Goal: Task Accomplishment & Management: Complete application form

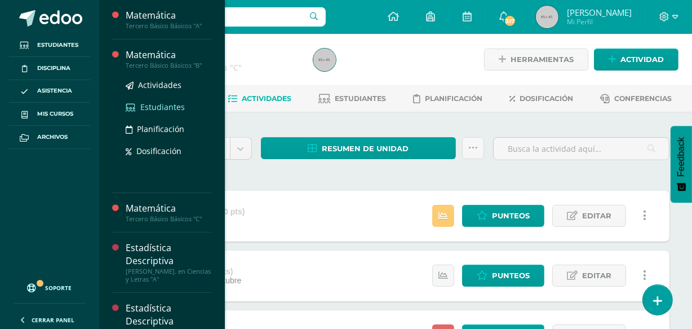
click at [160, 108] on span "Estudiantes" at bounding box center [162, 106] width 45 height 11
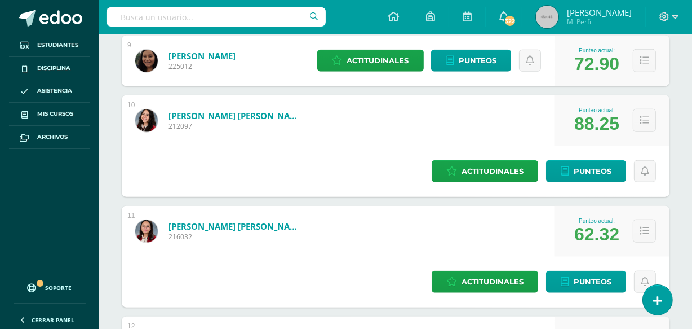
scroll to position [1004, 0]
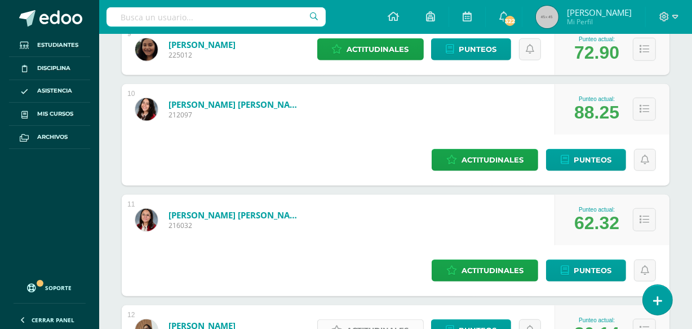
click at [404, 320] on span "Actitudinales" at bounding box center [378, 330] width 62 height 21
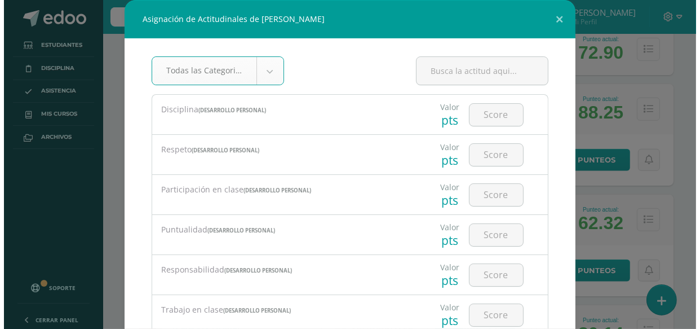
scroll to position [750, 0]
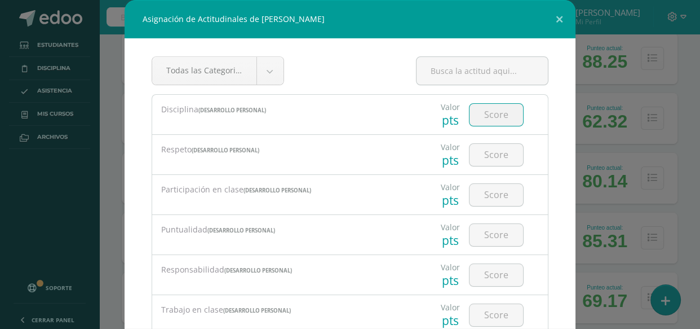
click at [506, 112] on input "number" at bounding box center [497, 115] width 54 height 22
type input "4"
type input "3"
type input "4"
type input "3"
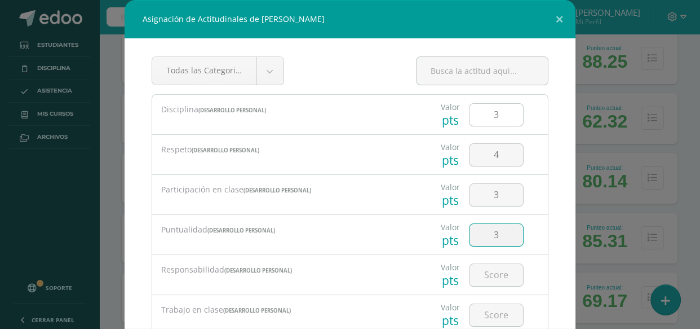
type input "3"
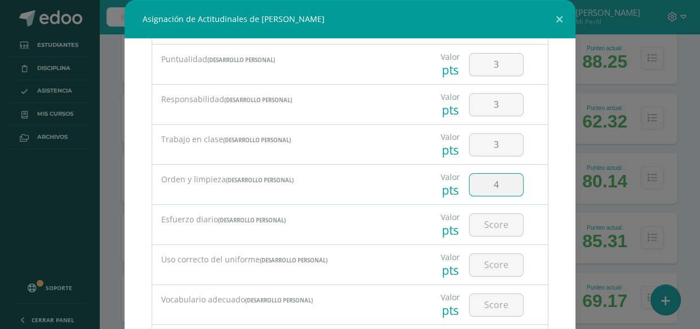
type input "4"
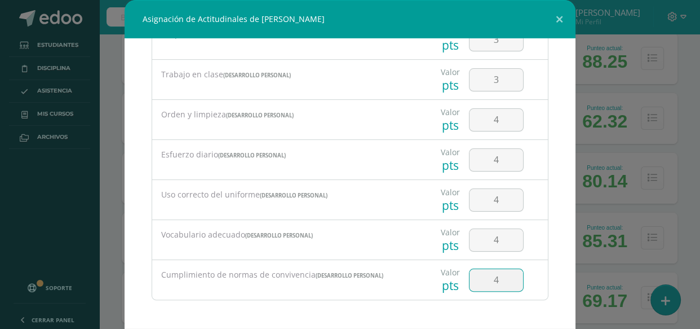
type input "4"
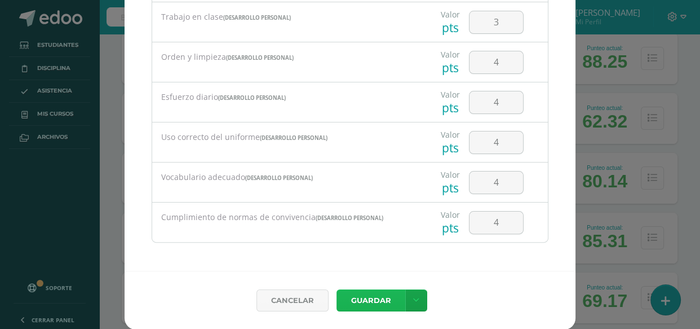
click at [369, 293] on button "Guardar" at bounding box center [371, 300] width 69 height 22
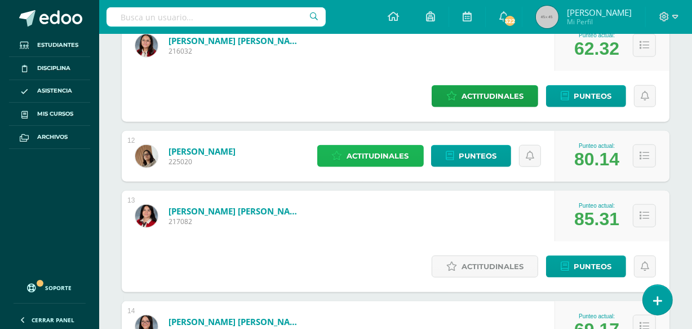
scroll to position [1178, 0]
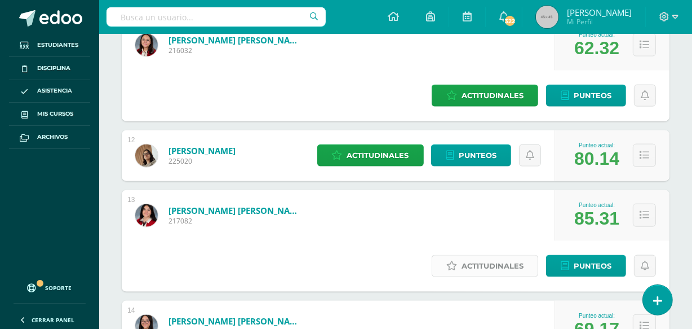
click at [462, 255] on span "Actitudinales" at bounding box center [493, 265] width 62 height 21
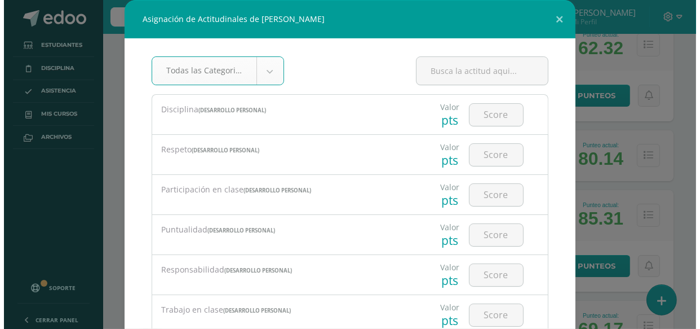
scroll to position [874, 0]
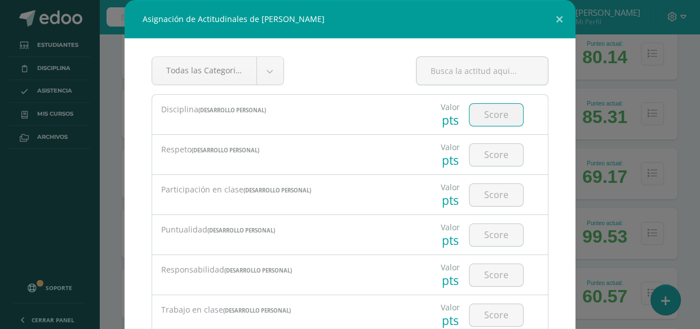
click at [491, 121] on input "number" at bounding box center [497, 115] width 54 height 22
type input "4"
type input "5"
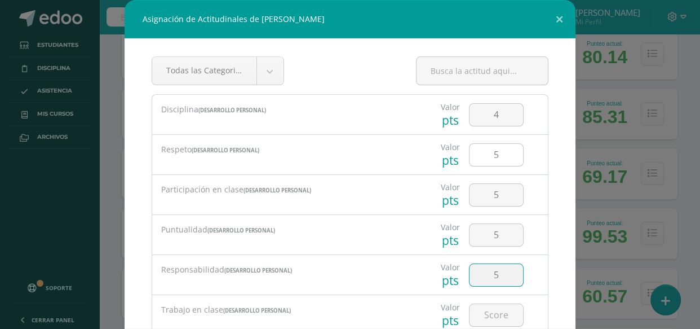
type input "5"
click at [498, 160] on input "5" at bounding box center [497, 155] width 54 height 22
type input "3"
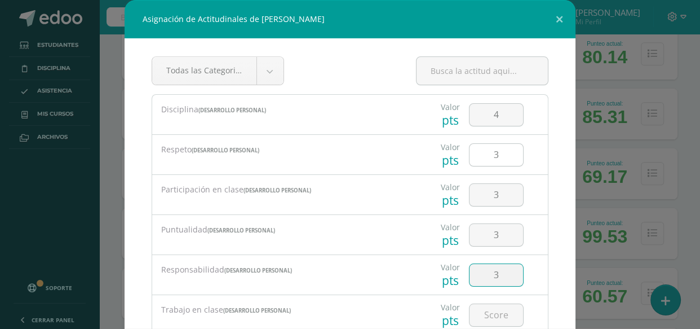
type input "3"
type input "4"
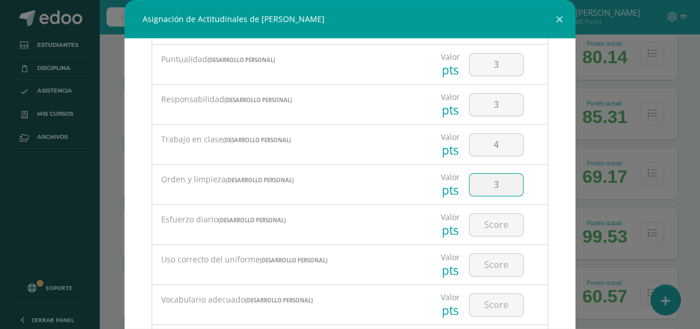
type input "3"
type input "4"
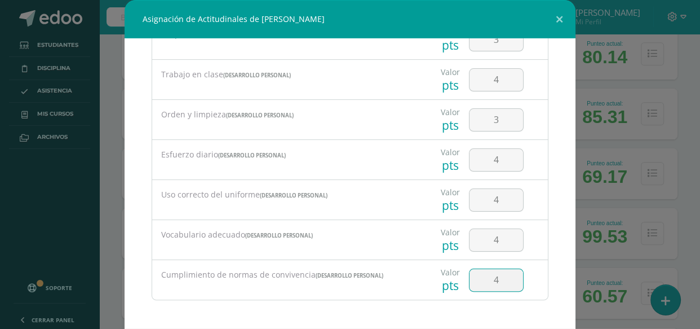
type input "4"
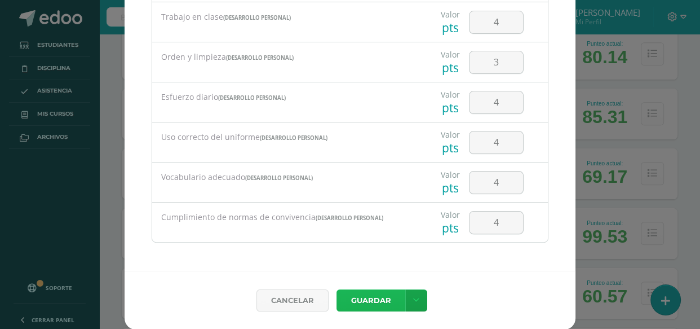
click at [372, 302] on button "Guardar" at bounding box center [371, 300] width 69 height 22
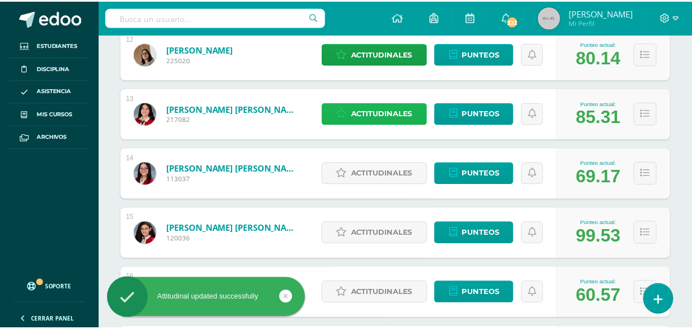
scroll to position [1178, 0]
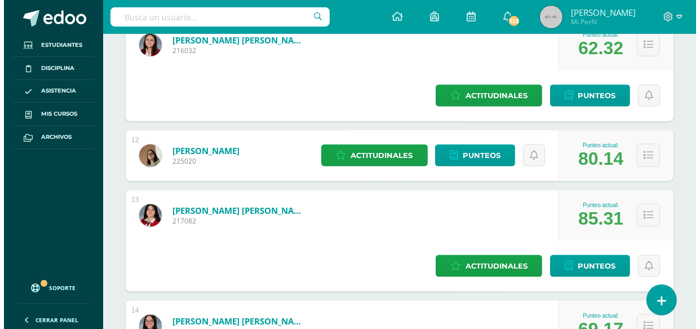
scroll to position [874, 0]
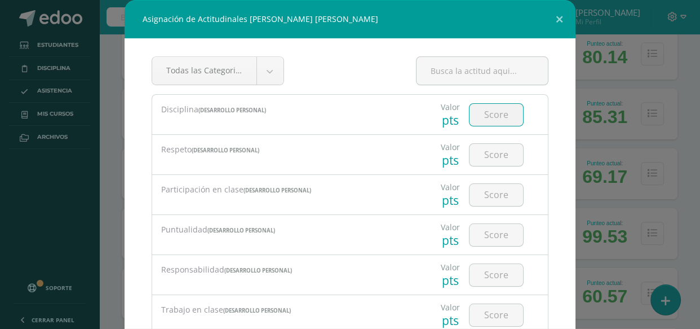
click at [481, 114] on input "number" at bounding box center [497, 115] width 54 height 22
type input "4"
type input "2"
type input "3"
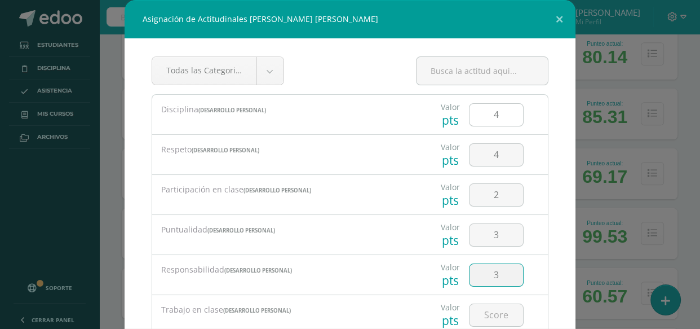
type input "3"
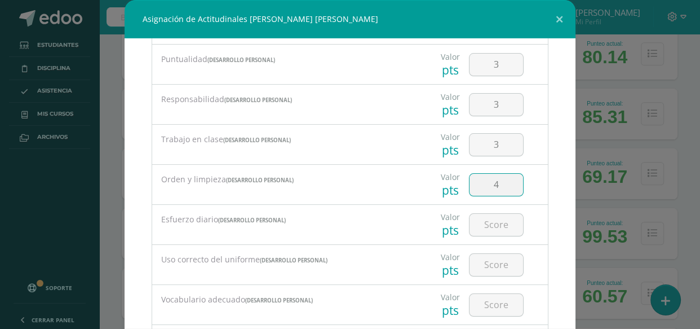
type input "4"
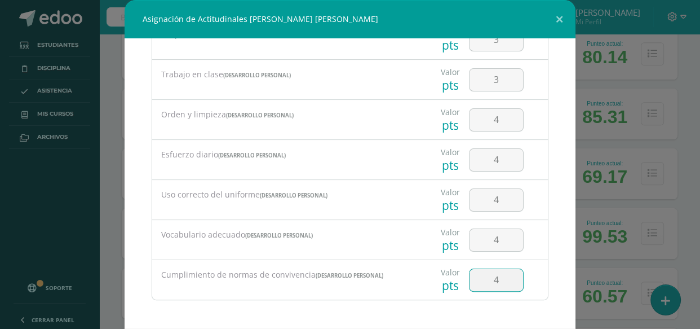
type input "4"
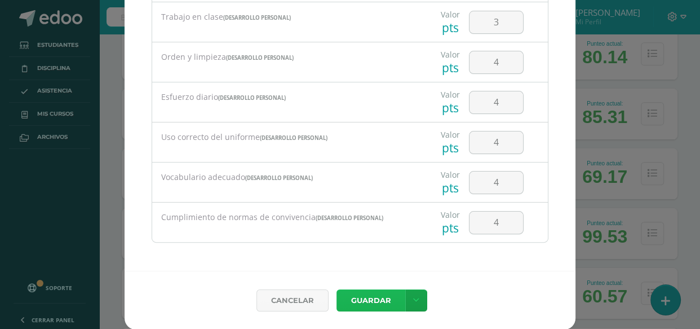
click at [368, 298] on button "Guardar" at bounding box center [371, 300] width 69 height 22
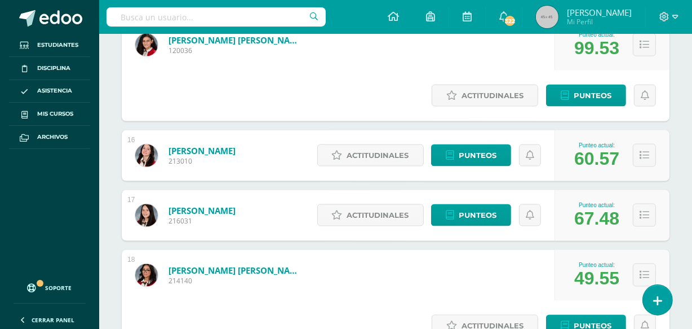
scroll to position [1367, 0]
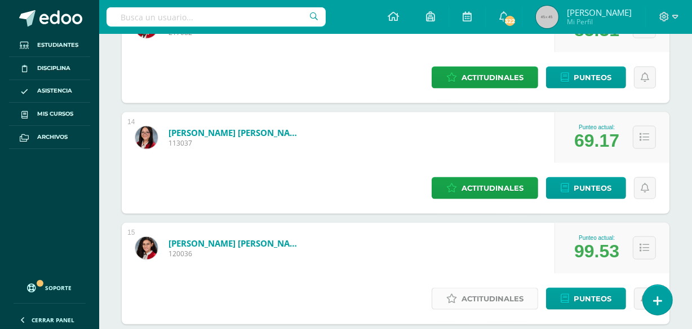
click at [494, 288] on span "Actitudinales" at bounding box center [493, 298] width 62 height 21
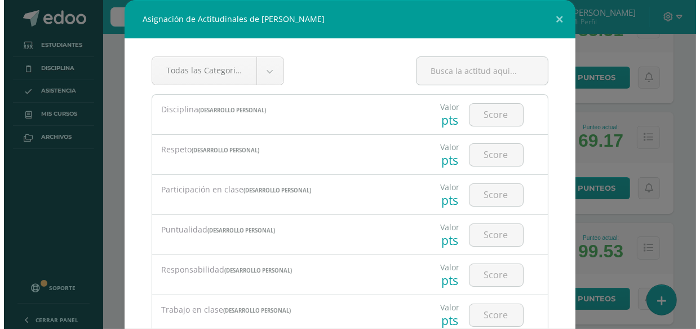
scroll to position [1062, 0]
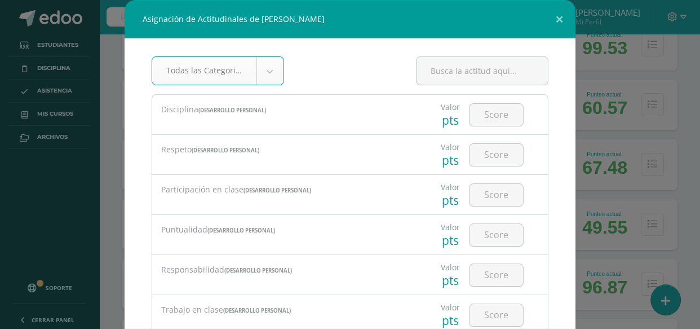
type input "4"
click at [489, 114] on input "number" at bounding box center [497, 115] width 54 height 22
type input "4"
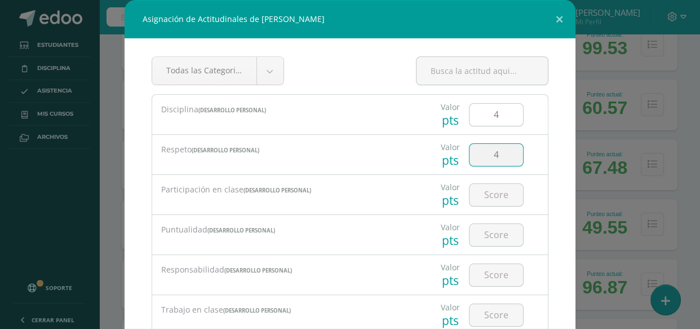
type input "4"
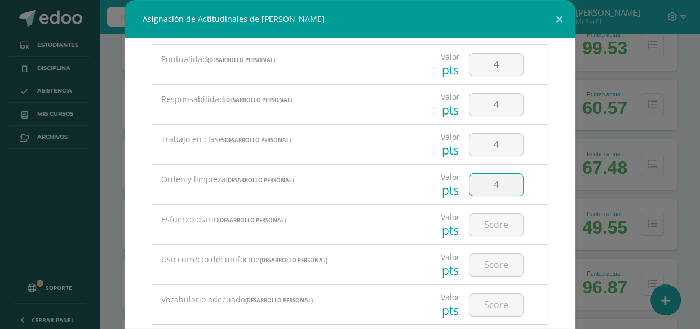
type input "4"
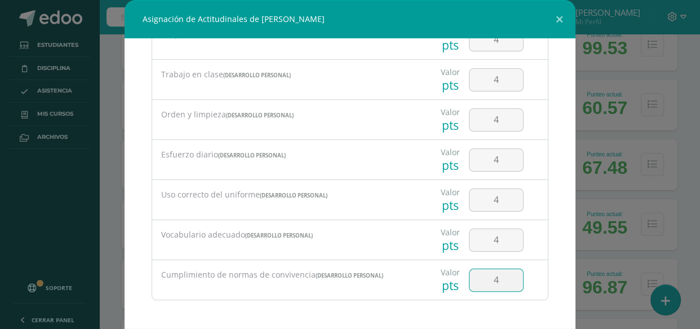
type input "4"
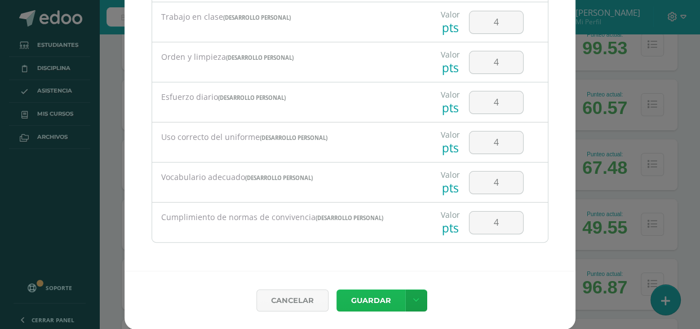
click at [360, 304] on button "Guardar" at bounding box center [371, 300] width 69 height 22
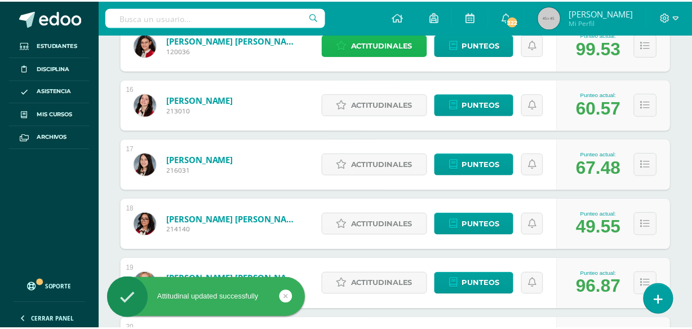
scroll to position [1367, 0]
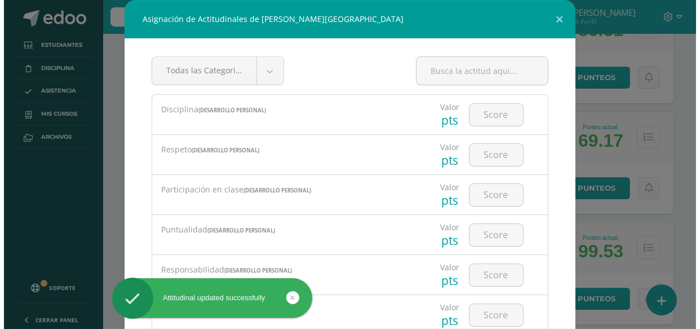
scroll to position [1062, 0]
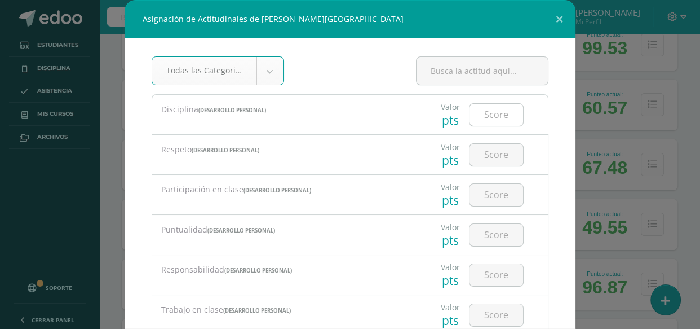
click at [480, 112] on input "number" at bounding box center [497, 115] width 54 height 22
type input "4"
type input "3"
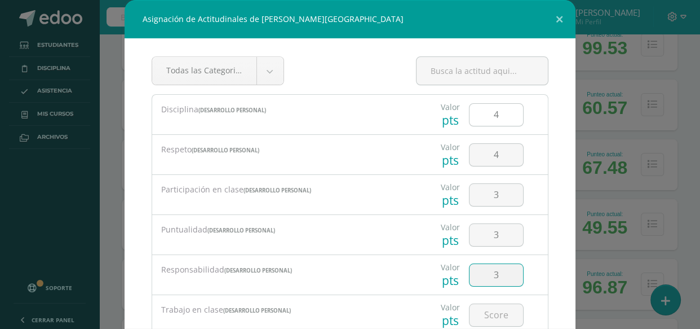
type input "3"
type input "4"
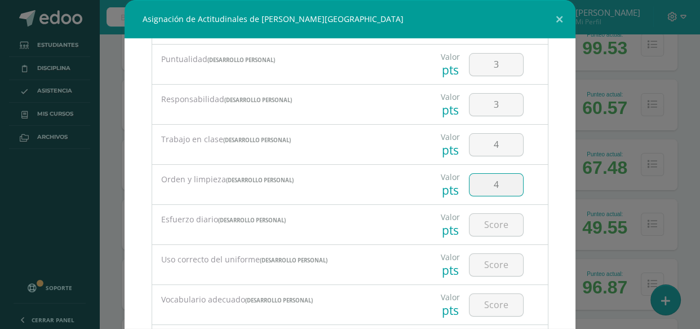
type input "4"
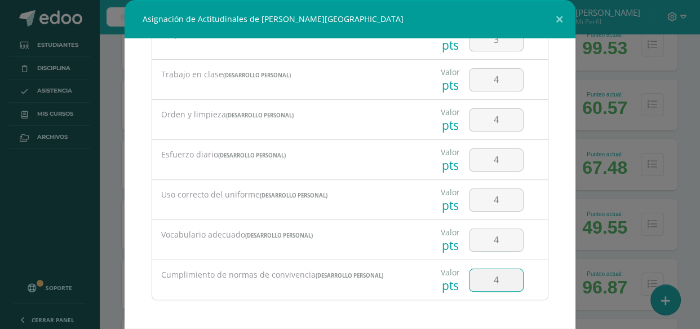
type input "4"
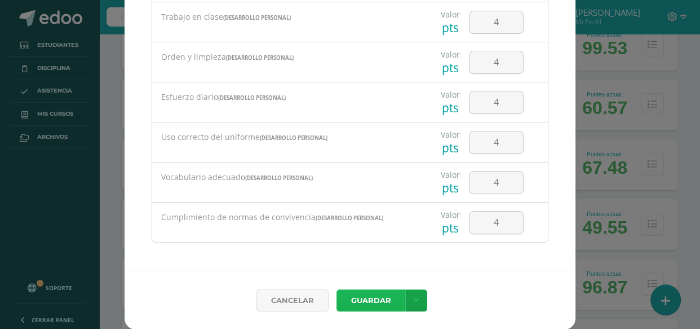
click at [357, 304] on button "Guardar" at bounding box center [371, 300] width 69 height 22
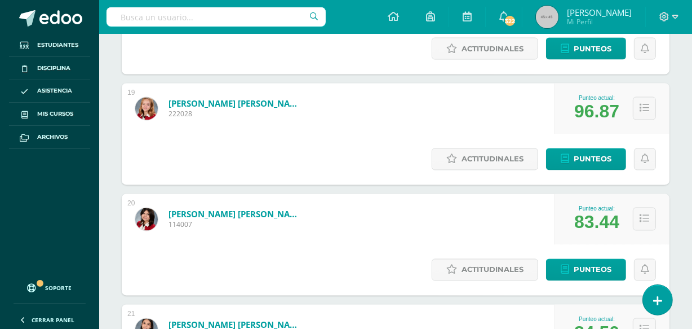
scroll to position [1859, 0]
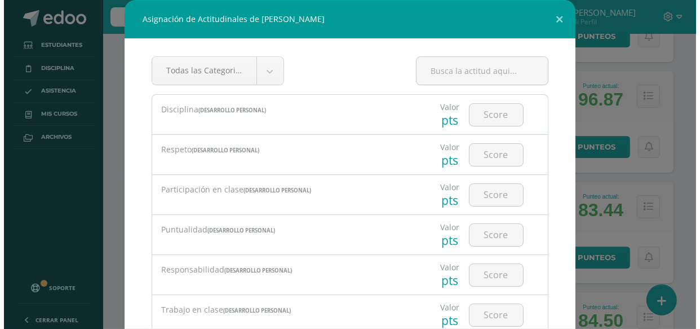
scroll to position [1297, 0]
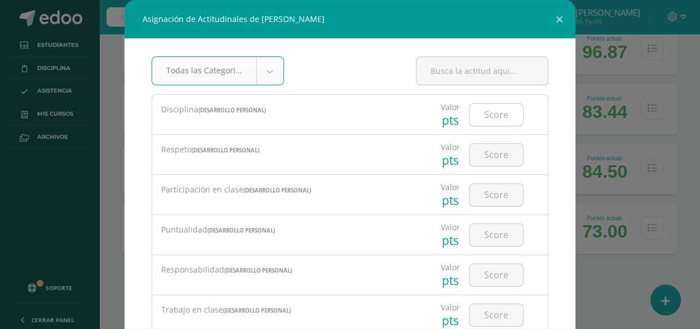
click at [492, 118] on input "number" at bounding box center [497, 115] width 54 height 22
type input "4"
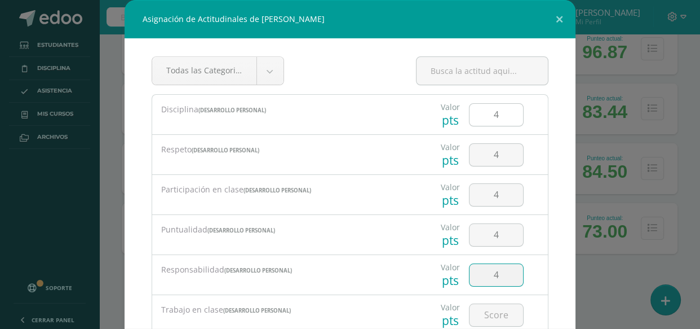
type input "4"
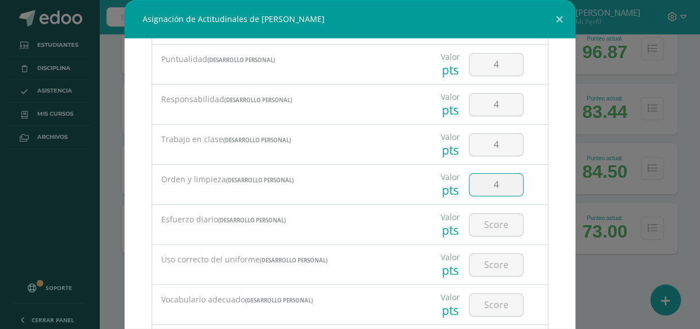
type input "4"
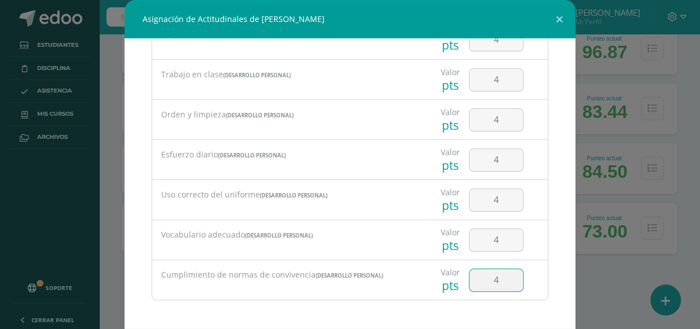
type input "4"
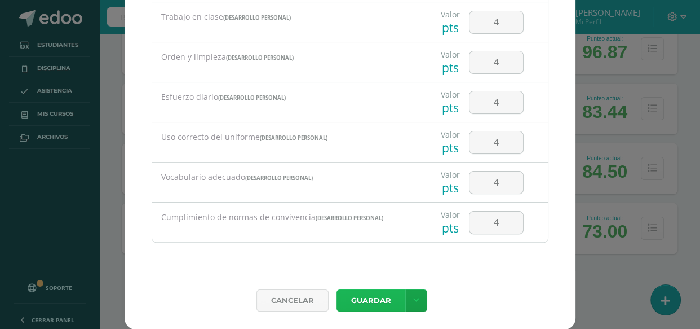
click at [353, 299] on button "Guardar" at bounding box center [371, 300] width 69 height 22
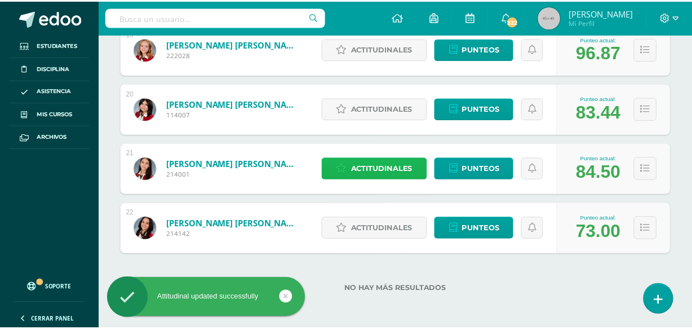
scroll to position [1805, 0]
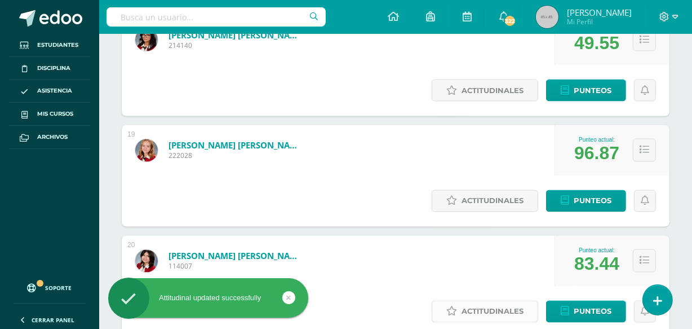
click at [490, 301] on span "Actitudinales" at bounding box center [493, 311] width 62 height 21
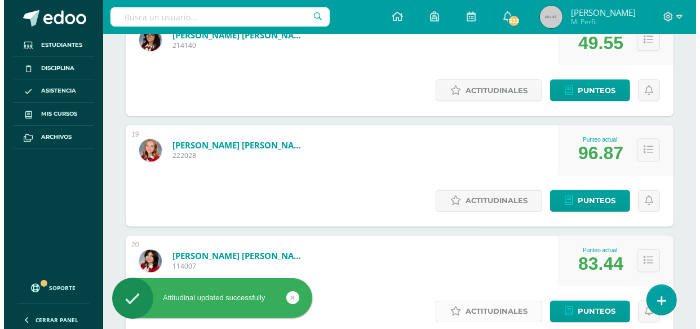
scroll to position [1297, 0]
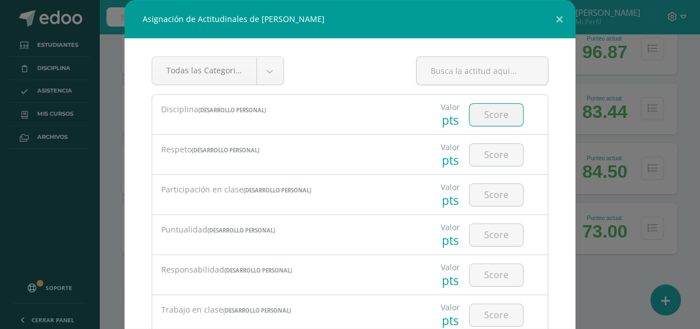
click at [489, 109] on input "number" at bounding box center [497, 115] width 54 height 22
type input "4"
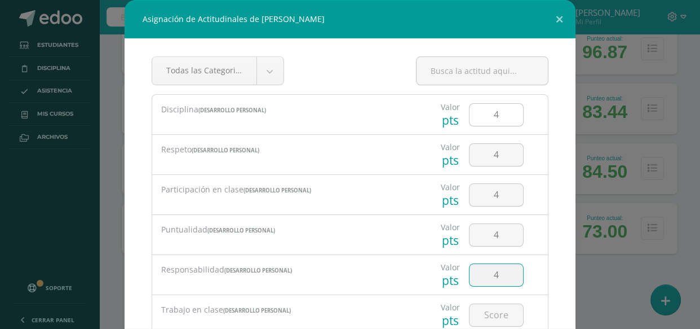
type input "4"
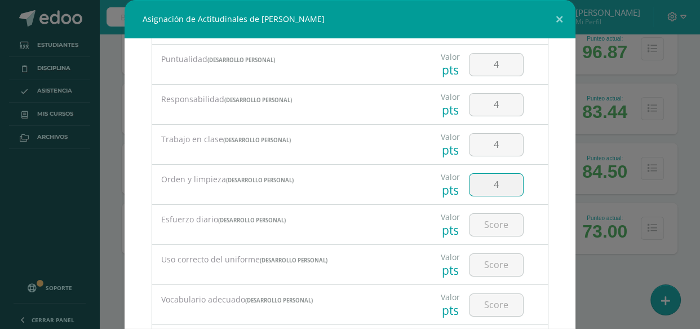
type input "4"
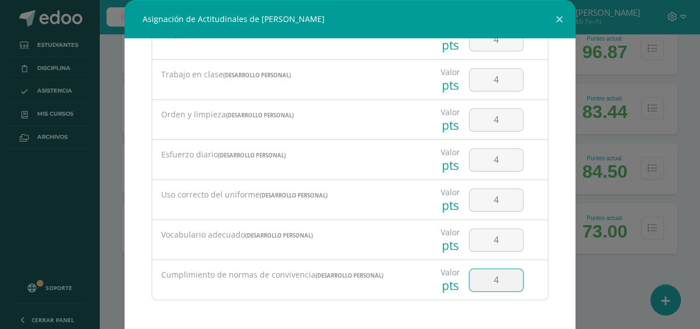
type input "4"
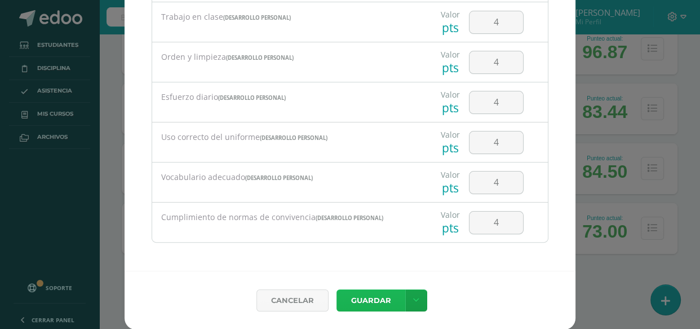
click at [373, 304] on button "Guardar" at bounding box center [371, 300] width 69 height 22
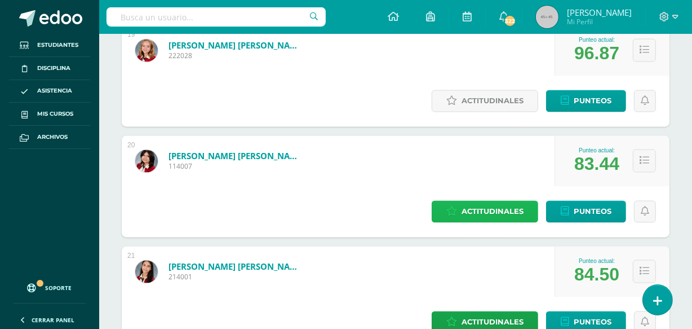
scroll to position [1906, 0]
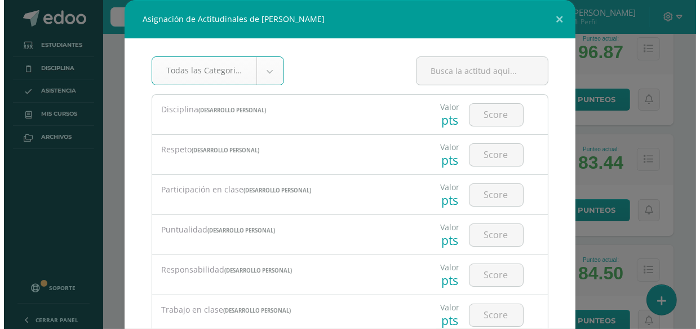
scroll to position [1297, 0]
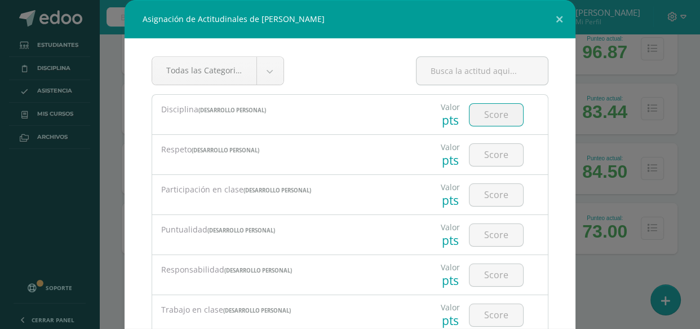
click at [490, 118] on input "number" at bounding box center [497, 115] width 54 height 22
type input "4"
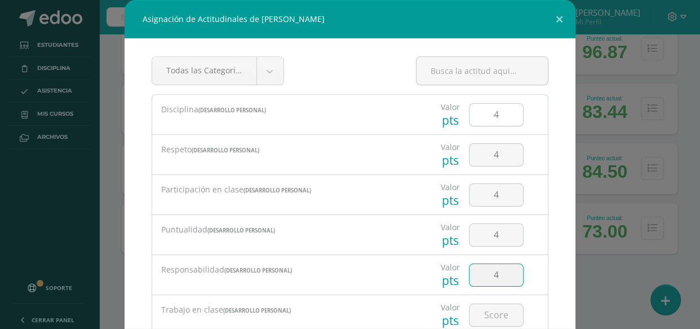
type input "4"
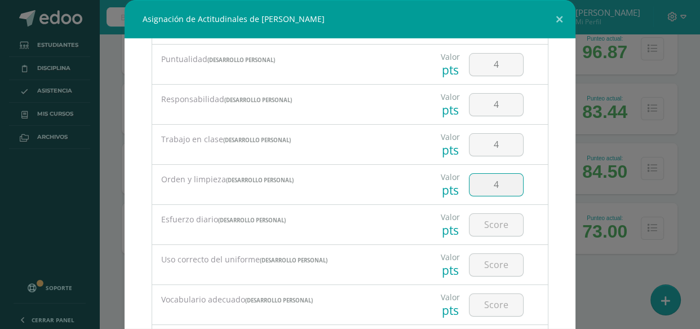
type input "4"
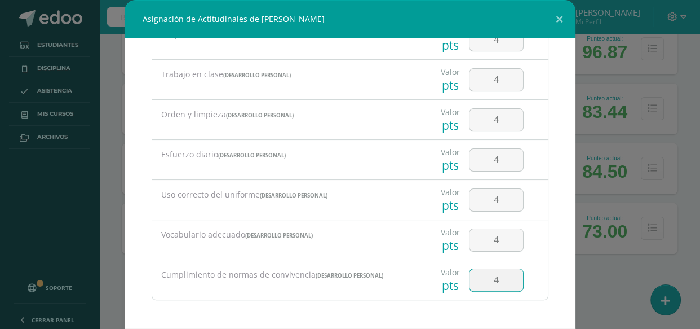
type input "4"
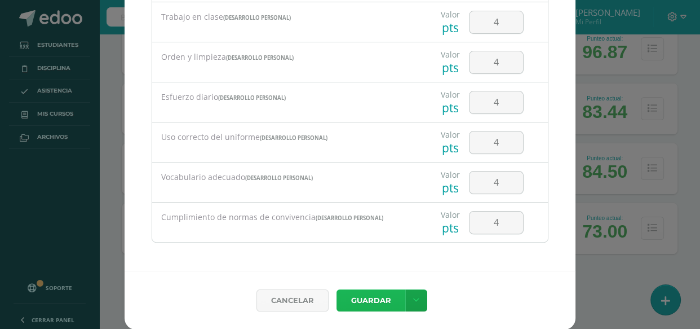
click at [356, 304] on button "Guardar" at bounding box center [371, 300] width 69 height 22
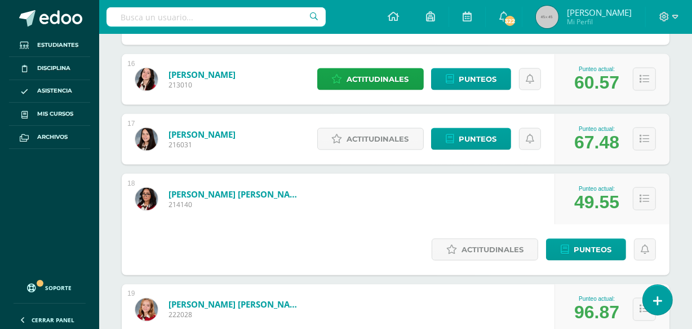
scroll to position [1642, 0]
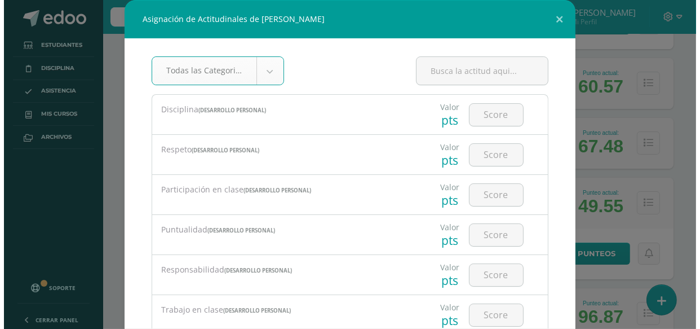
scroll to position [1185, 0]
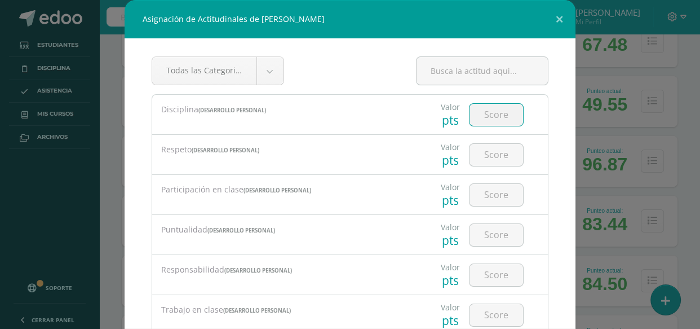
click at [484, 112] on input "number" at bounding box center [497, 115] width 54 height 22
type input "4"
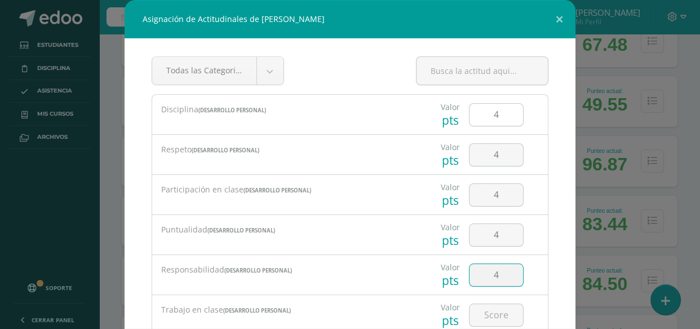
type input "4"
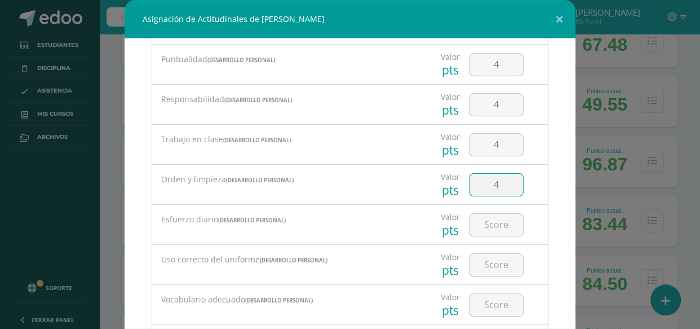
type input "4"
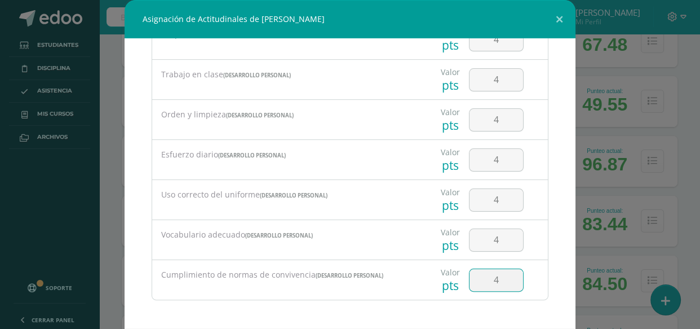
type input "4"
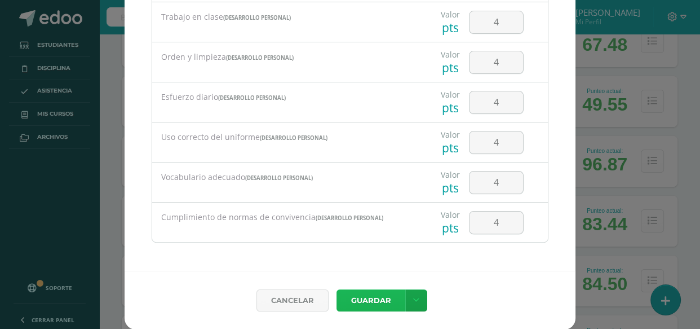
click at [383, 294] on button "Guardar" at bounding box center [371, 300] width 69 height 22
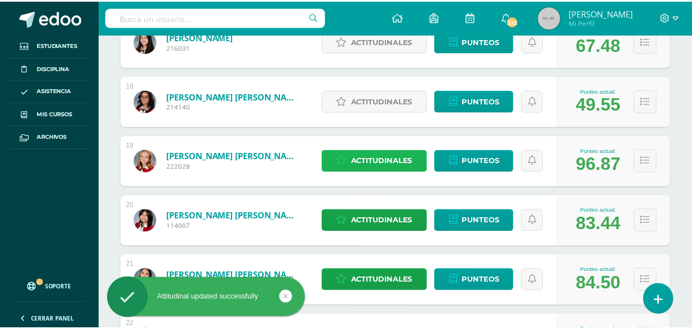
scroll to position [1591, 0]
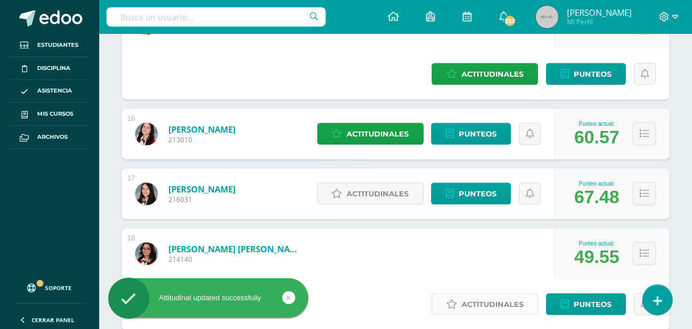
click at [462, 294] on span "Actitudinales" at bounding box center [493, 304] width 62 height 21
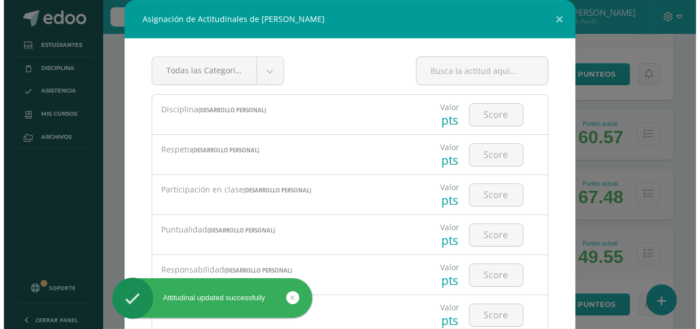
scroll to position [1185, 0]
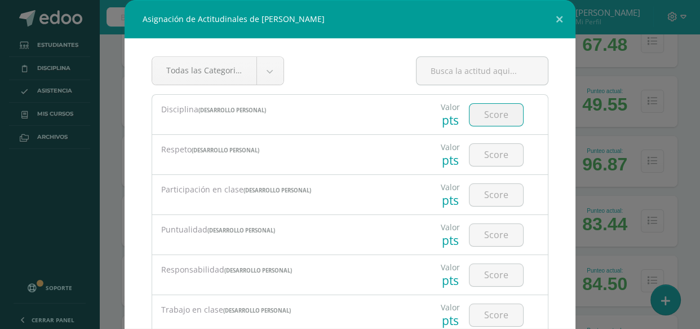
click at [489, 111] on input "number" at bounding box center [497, 115] width 54 height 22
type input "4"
type input "2"
type input "3"
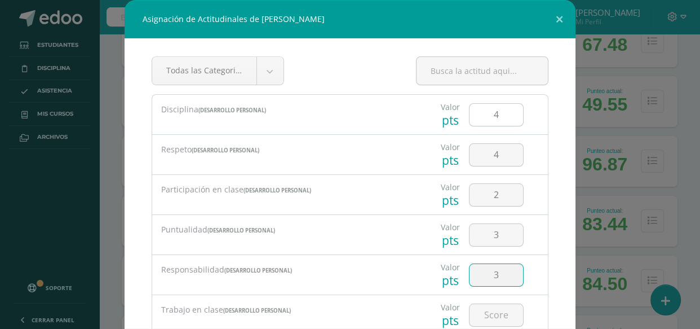
type input "3"
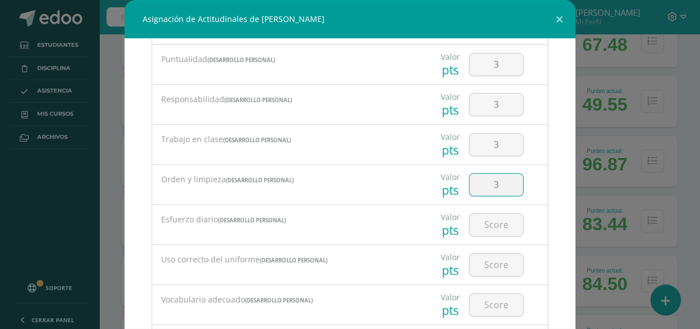
type input "3"
type input "4"
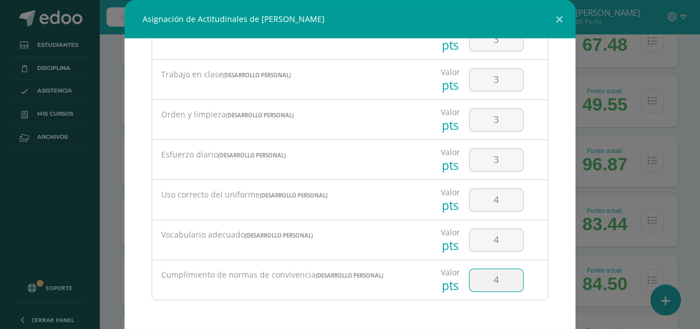
type input "4"
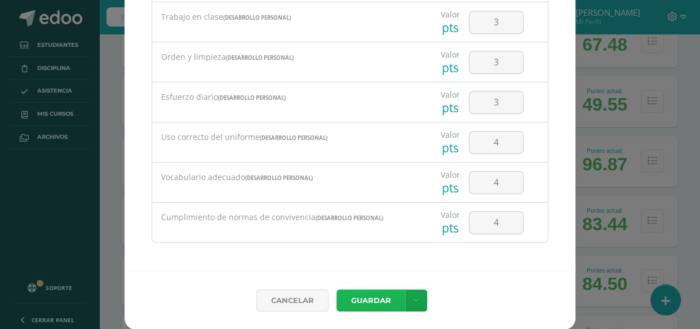
click at [375, 297] on button "Guardar" at bounding box center [371, 300] width 69 height 22
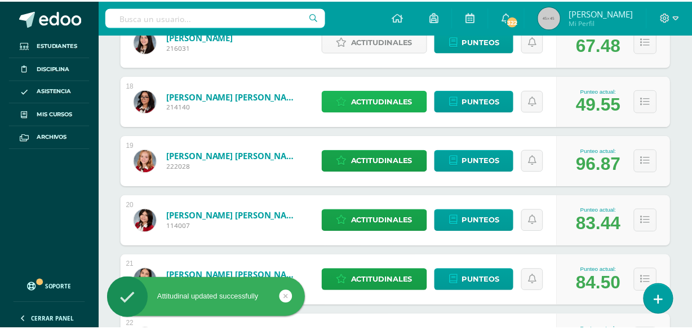
scroll to position [1591, 0]
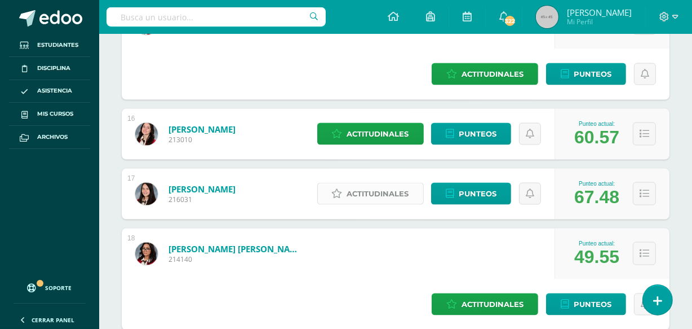
click at [409, 183] on span "Actitudinales" at bounding box center [378, 193] width 62 height 21
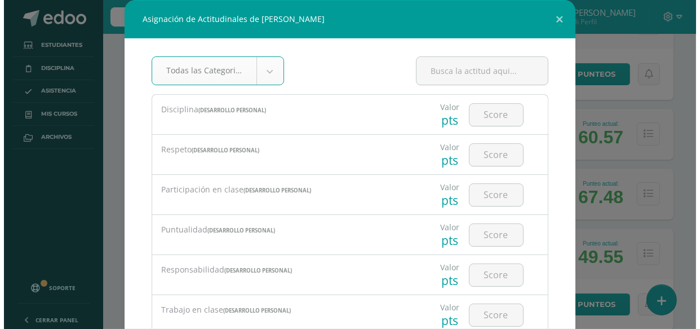
scroll to position [1185, 0]
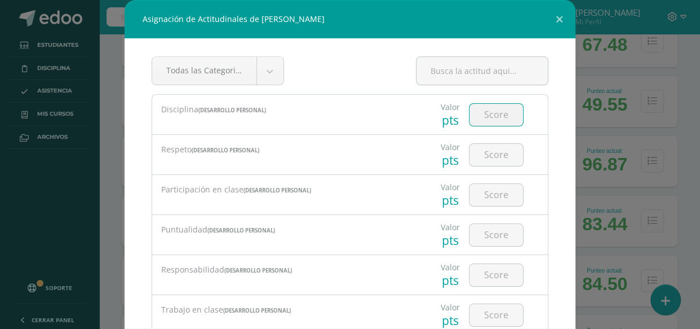
click at [489, 112] on input "number" at bounding box center [497, 115] width 54 height 22
click at [554, 15] on button at bounding box center [560, 19] width 32 height 38
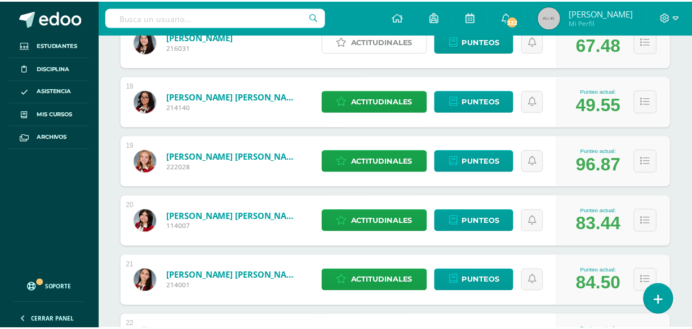
scroll to position [1591, 0]
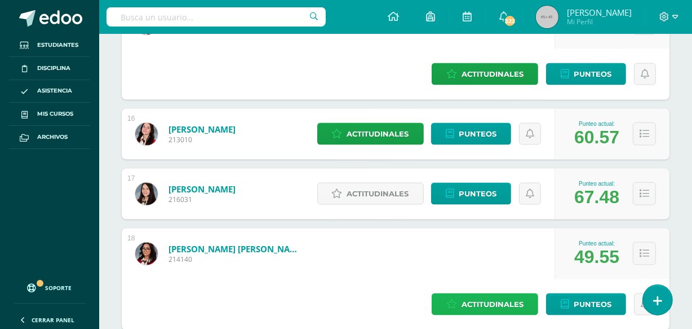
click at [462, 294] on span "Actitudinales" at bounding box center [493, 304] width 62 height 21
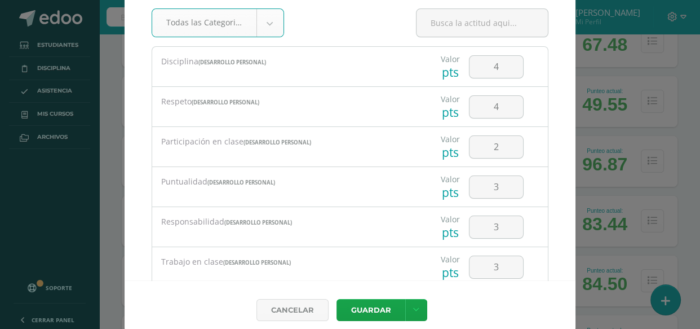
scroll to position [58, 0]
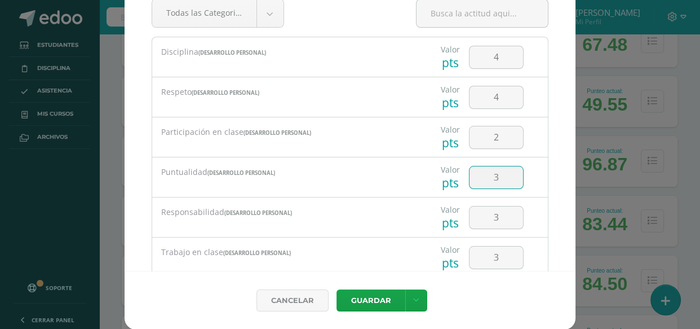
click at [509, 180] on input "3" at bounding box center [497, 177] width 54 height 22
type input "2"
click at [491, 257] on input "3" at bounding box center [497, 257] width 54 height 22
type input "2"
click at [354, 305] on button "Guardar" at bounding box center [371, 300] width 69 height 22
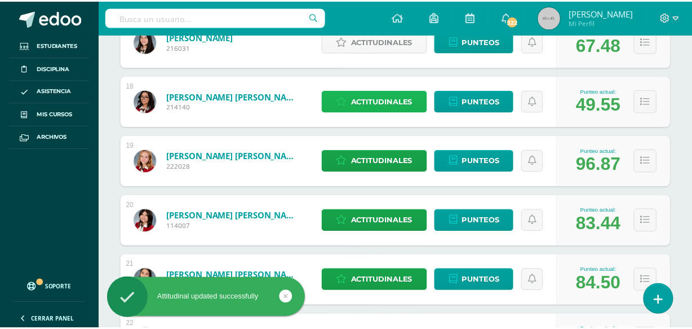
scroll to position [1591, 0]
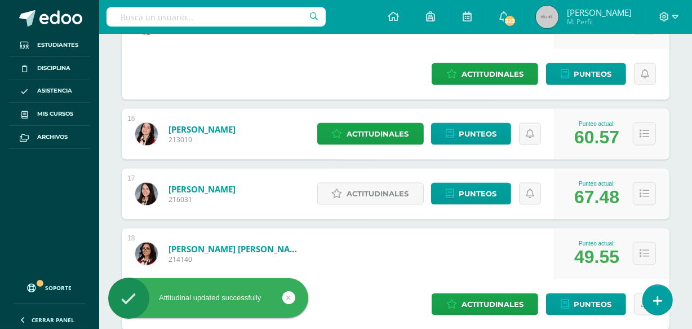
click at [385, 109] on div "16 Quezada Palencia, Paola Jazmín 213010 Punteo actual: 60.57 Actitudinales Pun…" at bounding box center [396, 134] width 548 height 51
click at [409, 183] on span "Actitudinales" at bounding box center [378, 193] width 62 height 21
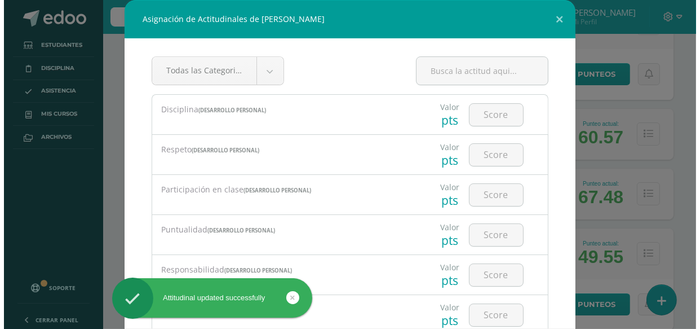
scroll to position [1185, 0]
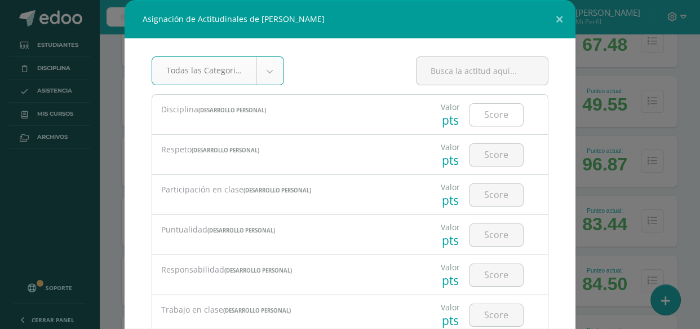
click at [488, 111] on input "number" at bounding box center [497, 115] width 54 height 22
type input "4"
type input "3"
type input "2"
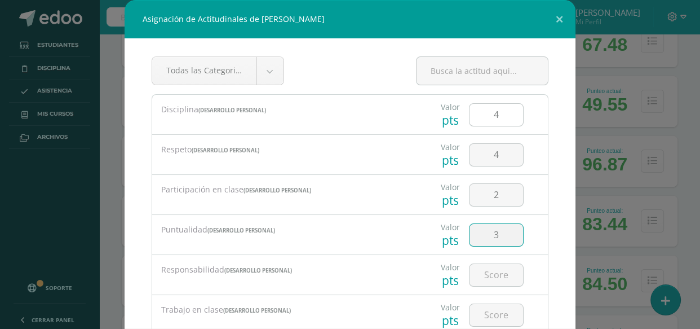
type input "3"
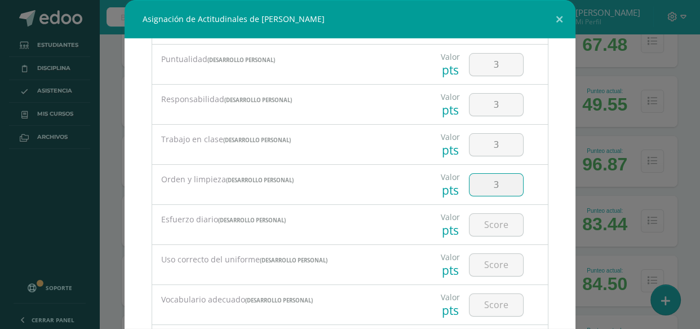
type input "3"
type input "4"
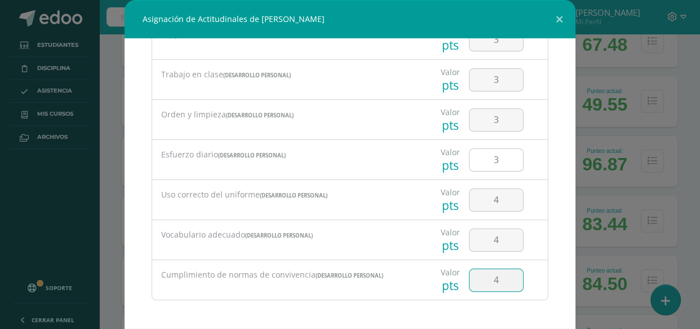
type input "4"
click at [497, 156] on input "3" at bounding box center [497, 160] width 54 height 22
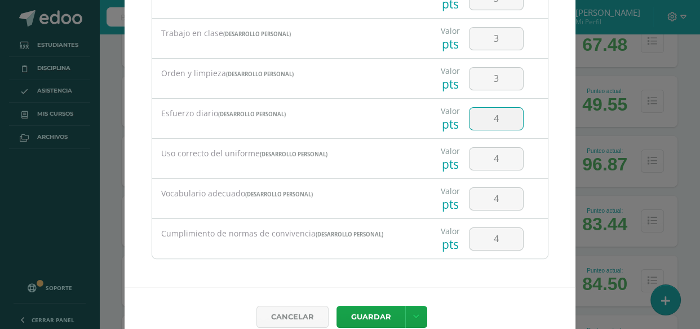
scroll to position [58, 0]
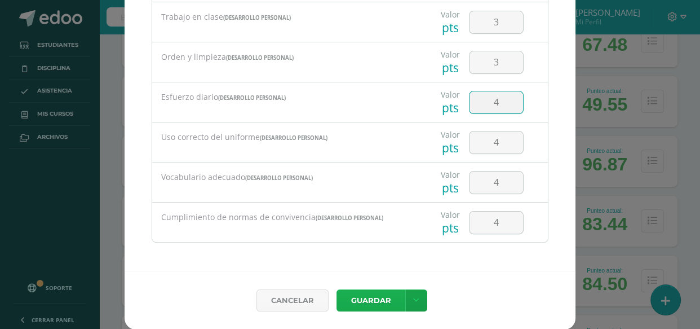
type input "4"
click at [359, 299] on button "Guardar" at bounding box center [371, 300] width 69 height 22
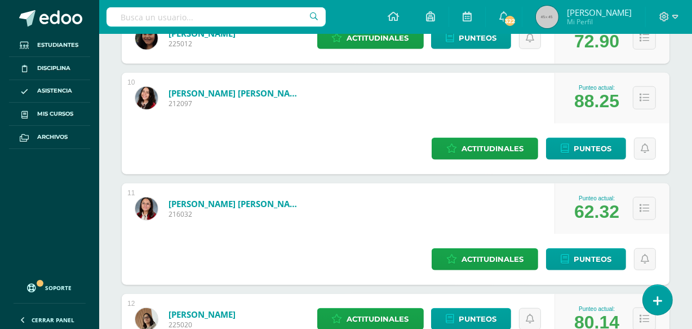
scroll to position [1011, 0]
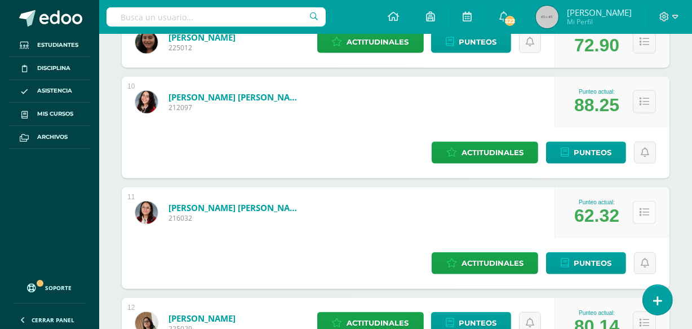
click at [649, 201] on button at bounding box center [644, 212] width 23 height 23
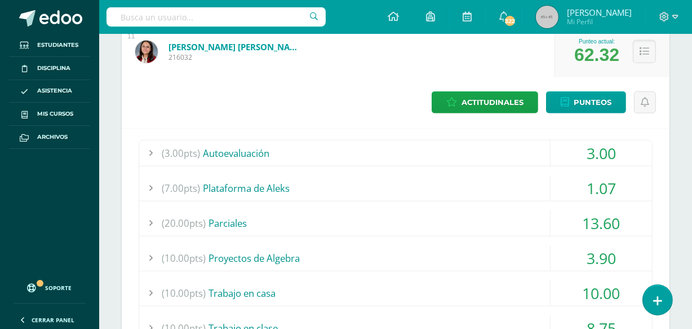
scroll to position [1175, 0]
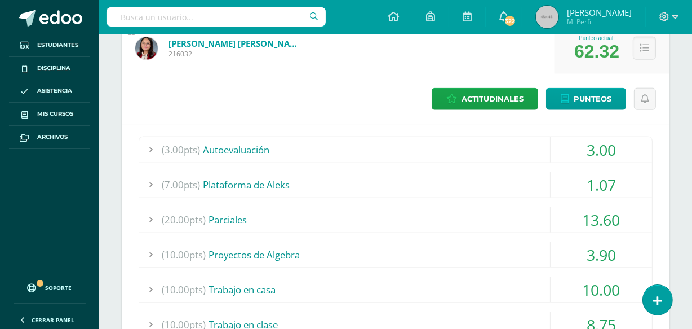
click at [338, 312] on div "(10.00pts) Trabajo en clase" at bounding box center [395, 324] width 513 height 25
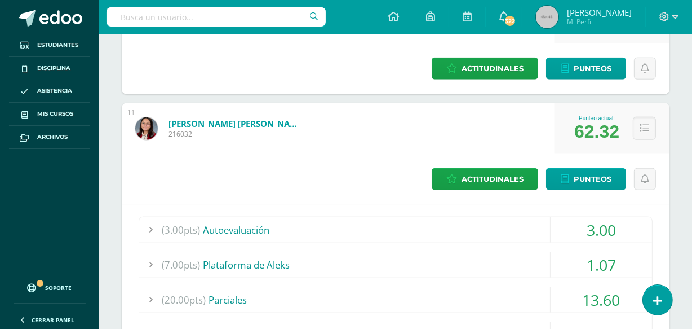
scroll to position [1090, 0]
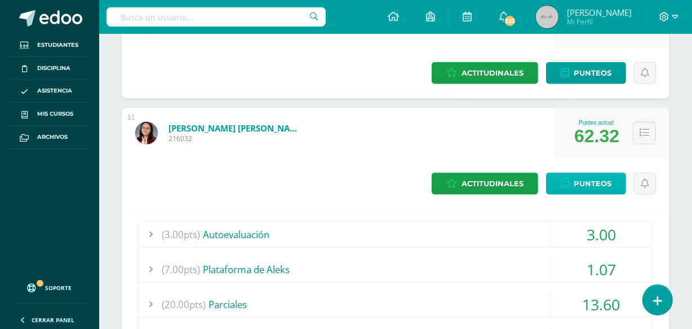
click at [574, 173] on span "Punteos" at bounding box center [593, 183] width 38 height 21
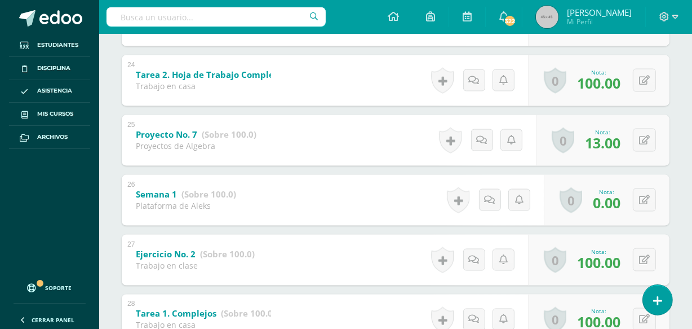
scroll to position [1752, 0]
